Goal: Task Accomplishment & Management: Complete application form

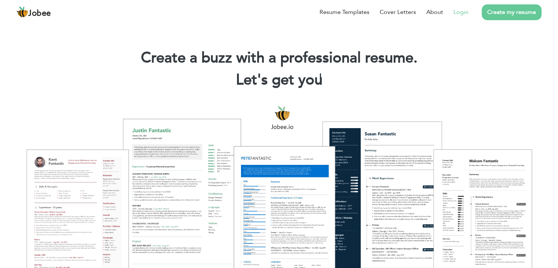
click at [462, 15] on link "Login" at bounding box center [461, 12] width 15 height 9
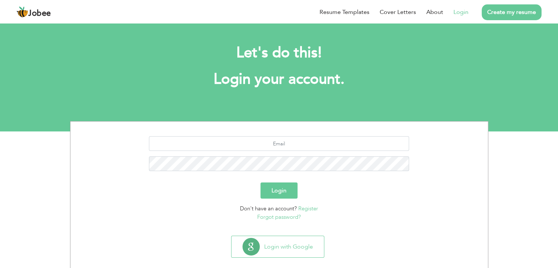
scroll to position [10, 0]
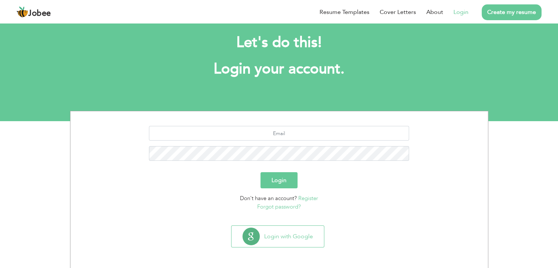
click at [309, 200] on link "Register" at bounding box center [308, 198] width 20 height 7
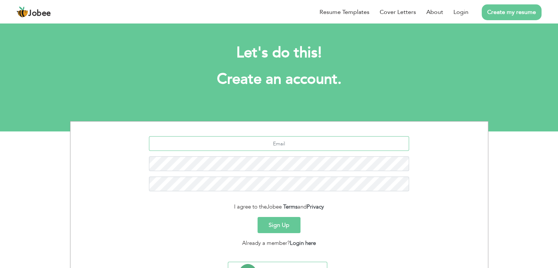
click at [268, 144] on input "text" at bounding box center [279, 143] width 260 height 15
paste input "[EMAIL_ADDRESS][DOMAIN_NAME]"
type input "[EMAIL_ADDRESS][DOMAIN_NAME]"
click at [276, 153] on div "sabaraani2002@gmail.com" at bounding box center [279, 166] width 407 height 61
click at [291, 226] on button "Sign Up" at bounding box center [279, 225] width 43 height 16
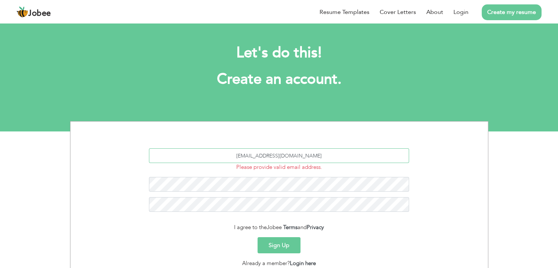
drag, startPoint x: 317, startPoint y: 153, endPoint x: 224, endPoint y: 155, distance: 93.2
click at [224, 155] on input "sabaraani2002@gmail.com" at bounding box center [279, 155] width 260 height 15
type input "sabaraani2002@gmail.com"
click at [258, 237] on button "Sign Up" at bounding box center [279, 245] width 43 height 16
